Goal: Navigation & Orientation: Find specific page/section

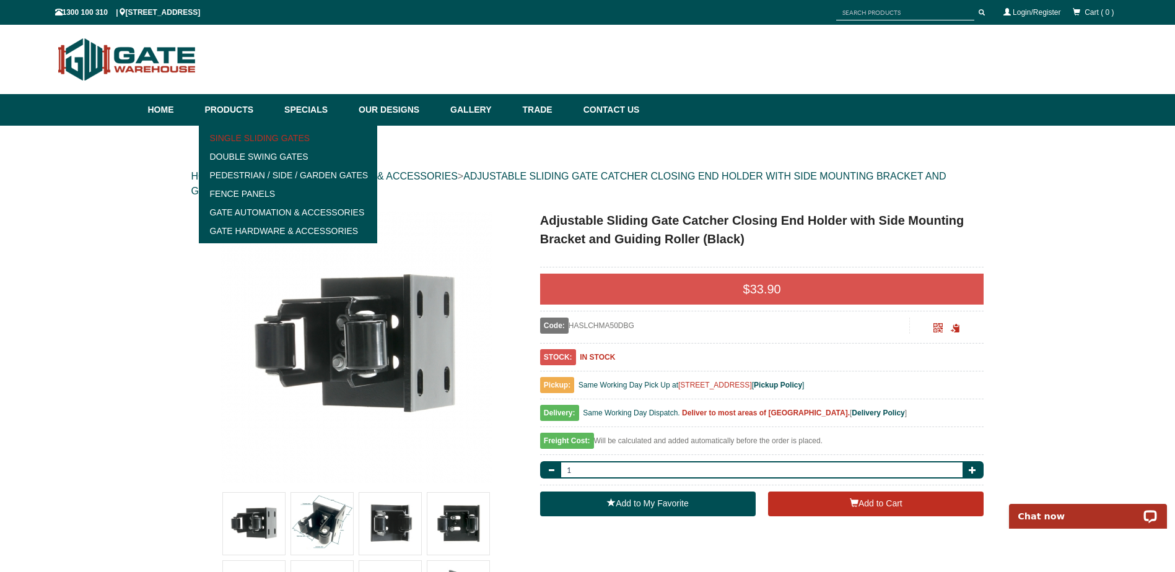
click at [230, 136] on link "Single Sliding Gates" at bounding box center [288, 138] width 172 height 19
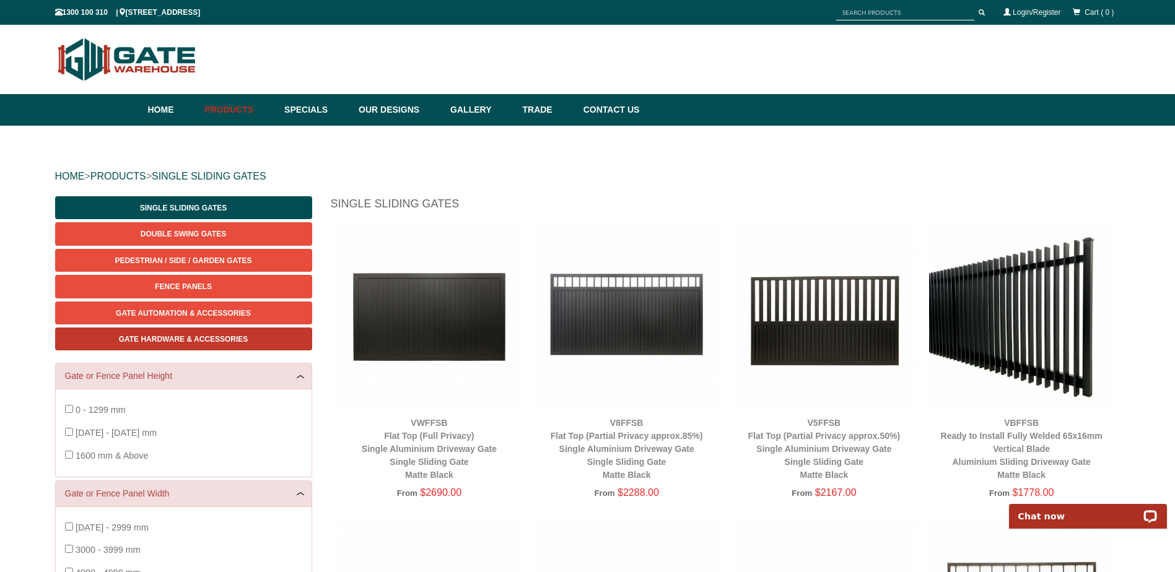
click at [205, 341] on span "Gate Hardware & Accessories" at bounding box center [183, 339] width 129 height 9
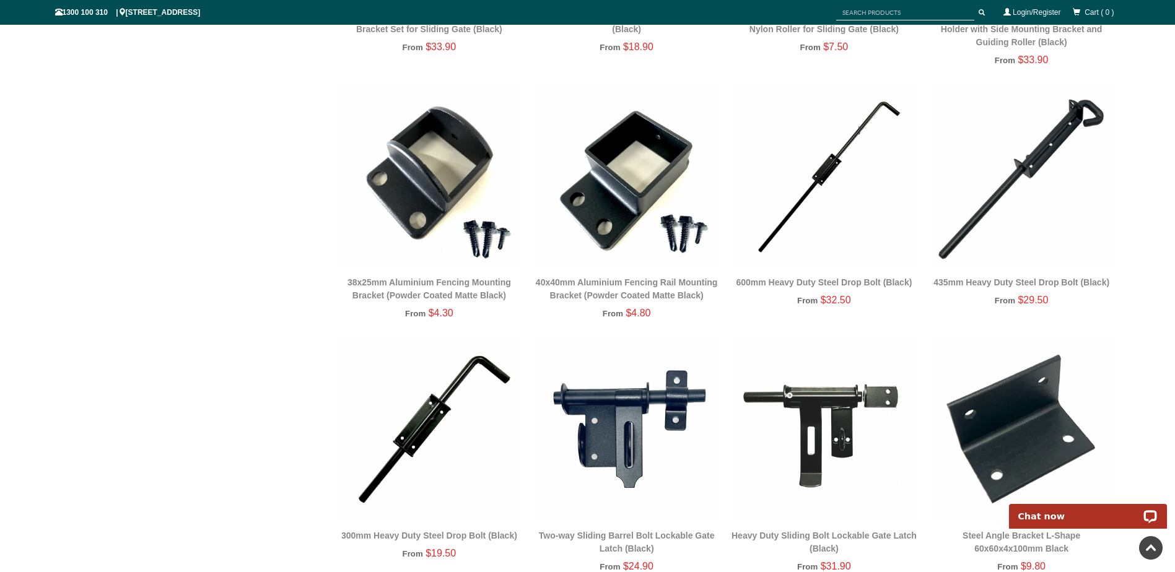
scroll to position [2012, 0]
